Goal: Information Seeking & Learning: Find specific fact

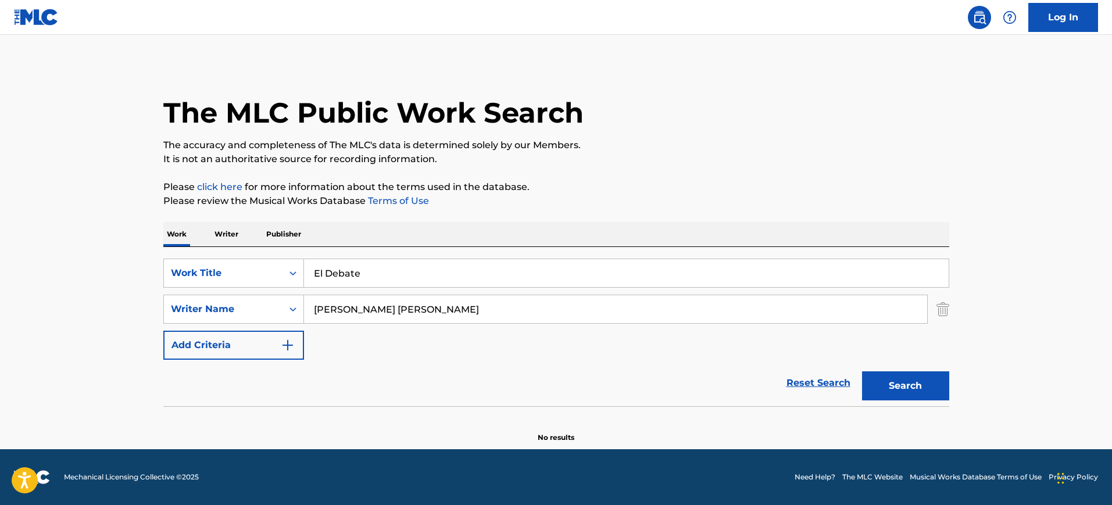
click at [489, 323] on input "[PERSON_NAME] [PERSON_NAME]" at bounding box center [615, 309] width 623 height 28
drag, startPoint x: 422, startPoint y: 310, endPoint x: 234, endPoint y: 308, distance: 187.8
click at [234, 308] on div "SearchWithCriteriab296d55f-2856-46b3-b25d-2c4e908c234d Writer Name [PERSON_NAME…" at bounding box center [556, 309] width 786 height 29
type input "[PERSON_NAME]"
click at [862, 371] on button "Search" at bounding box center [905, 385] width 87 height 29
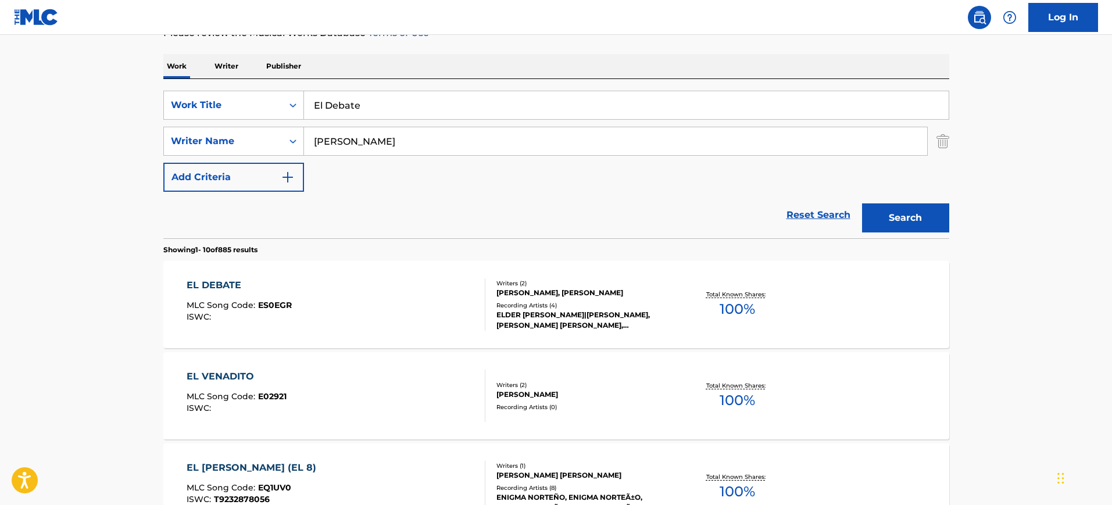
scroll to position [174, 0]
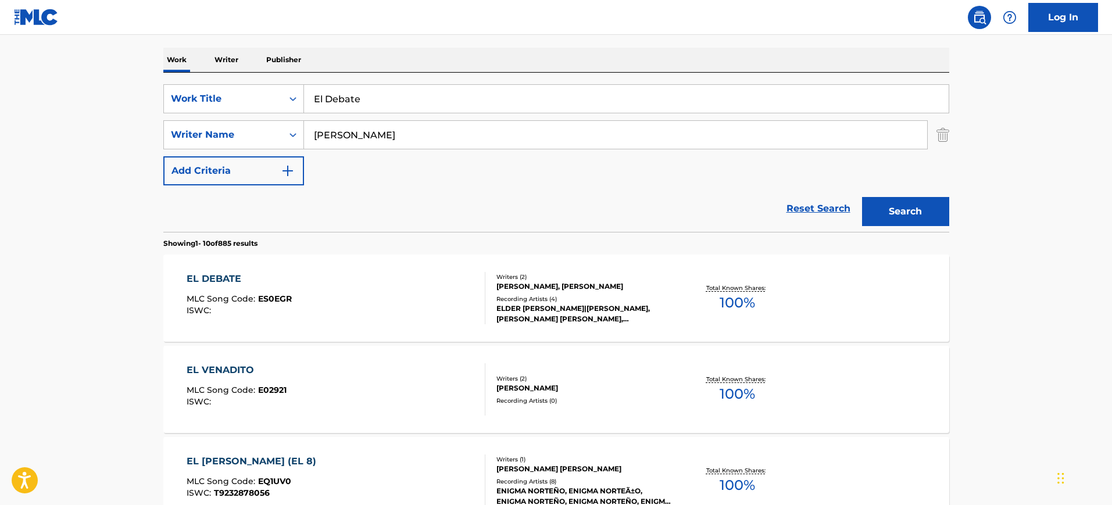
click at [587, 287] on div "[PERSON_NAME], [PERSON_NAME]" at bounding box center [584, 286] width 176 height 10
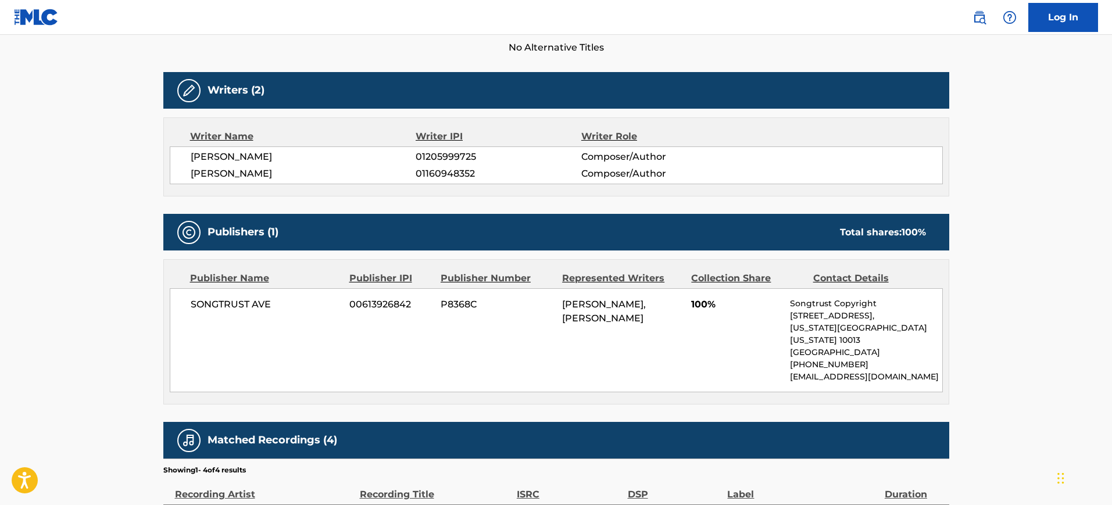
scroll to position [337, 0]
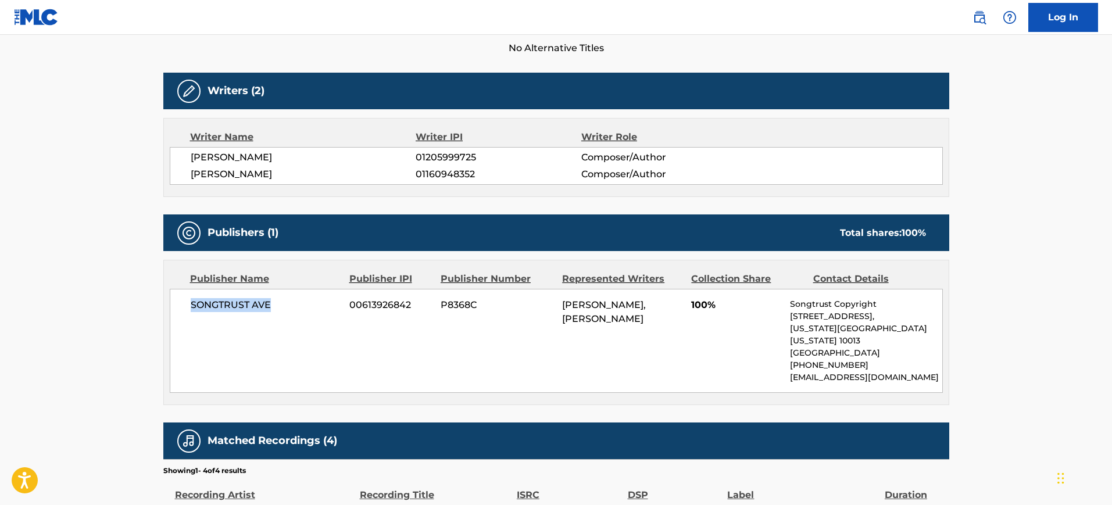
drag, startPoint x: 183, startPoint y: 303, endPoint x: 278, endPoint y: 304, distance: 95.9
click at [278, 304] on div "SONGTRUST AVE 00613926842 P8368C [PERSON_NAME], [PERSON_NAME] 100% Songtrust Co…" at bounding box center [556, 341] width 773 height 104
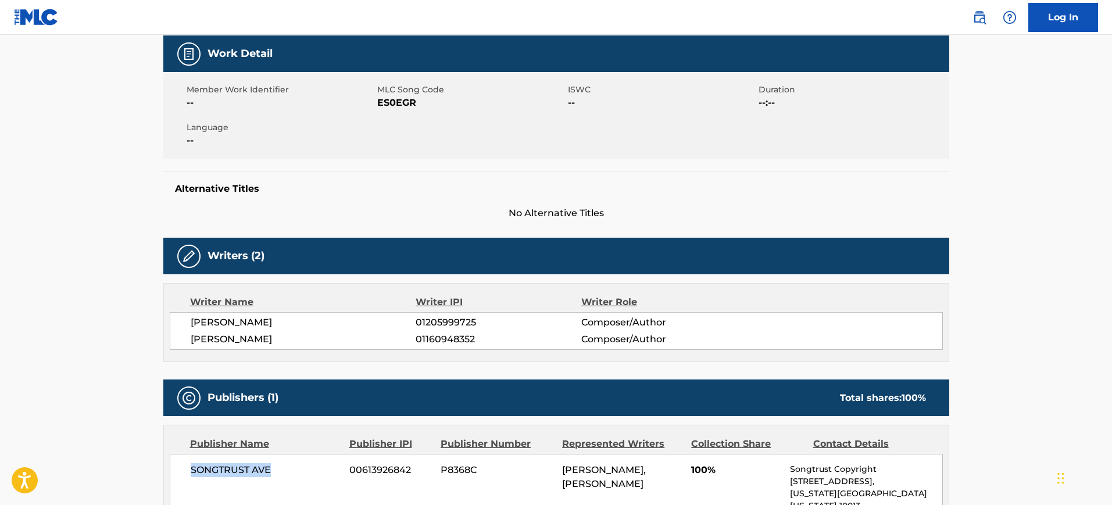
scroll to position [171, 0]
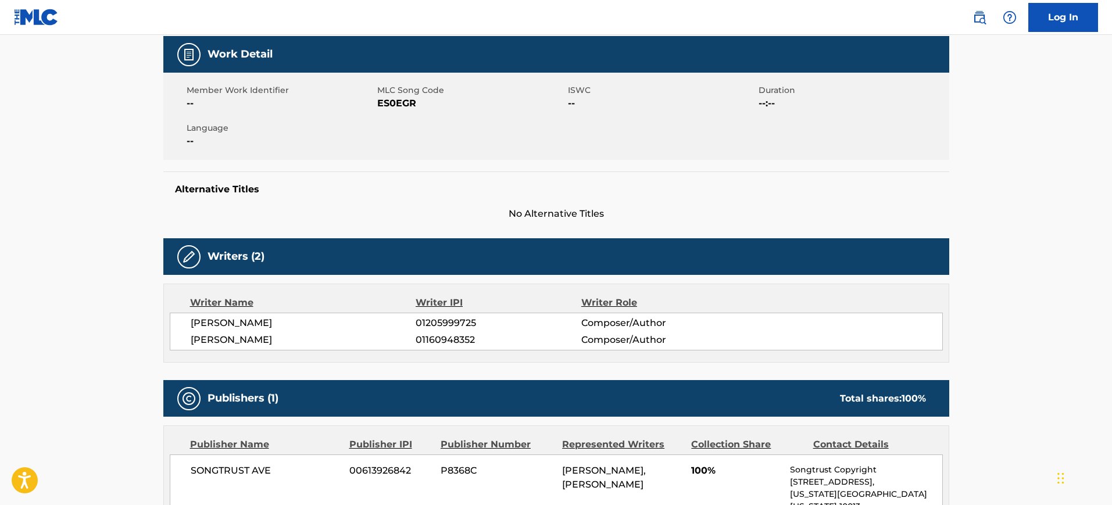
click at [396, 106] on span "ES0EGR" at bounding box center [471, 103] width 188 height 14
copy span "ES0EGR"
click at [602, 168] on div "Work Detail Member Work Identifier -- MLC Song Code ES0EGR ISWC -- Duration --:…" at bounding box center [556, 128] width 786 height 185
